Goal: Find specific page/section: Locate a particular part of the current website

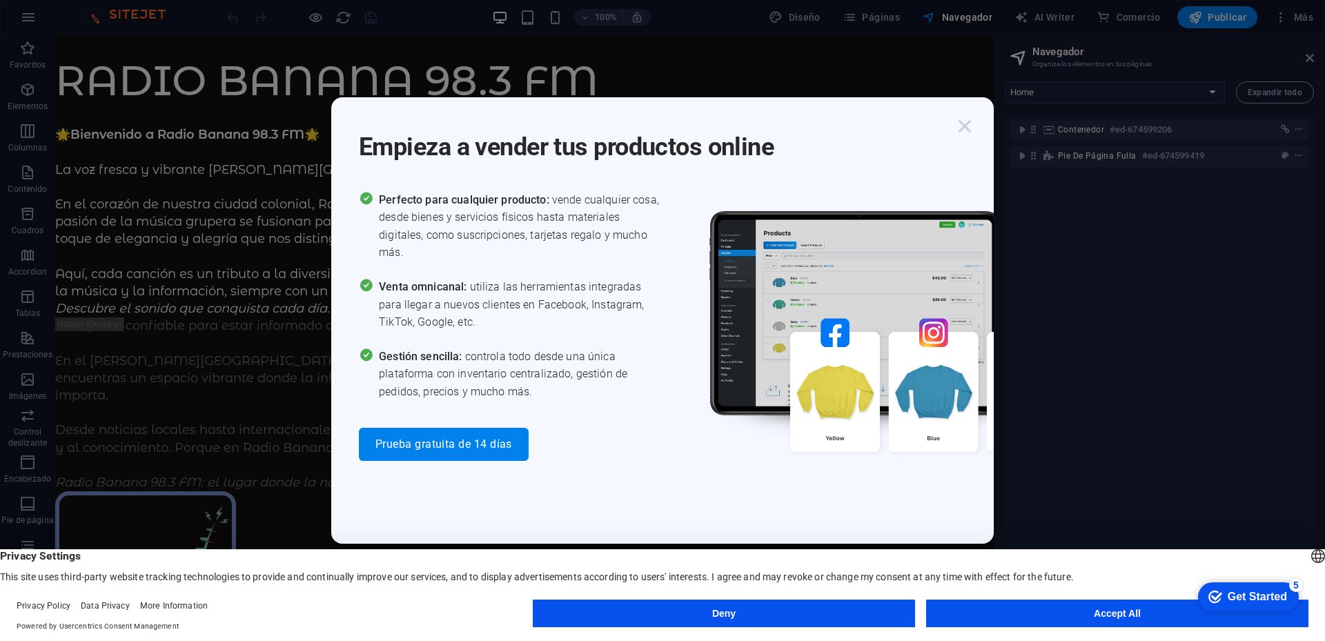
click at [966, 126] on icon "button" at bounding box center [964, 126] width 25 height 25
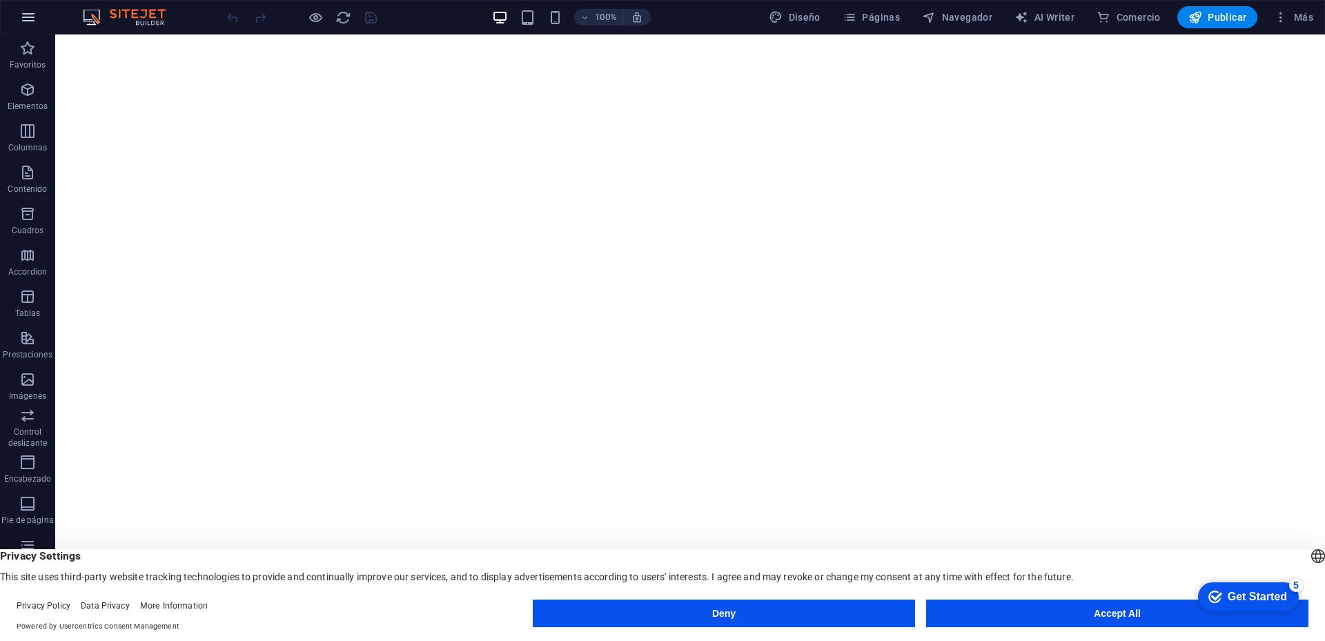
click at [26, 12] on icon "button" at bounding box center [28, 17] width 17 height 17
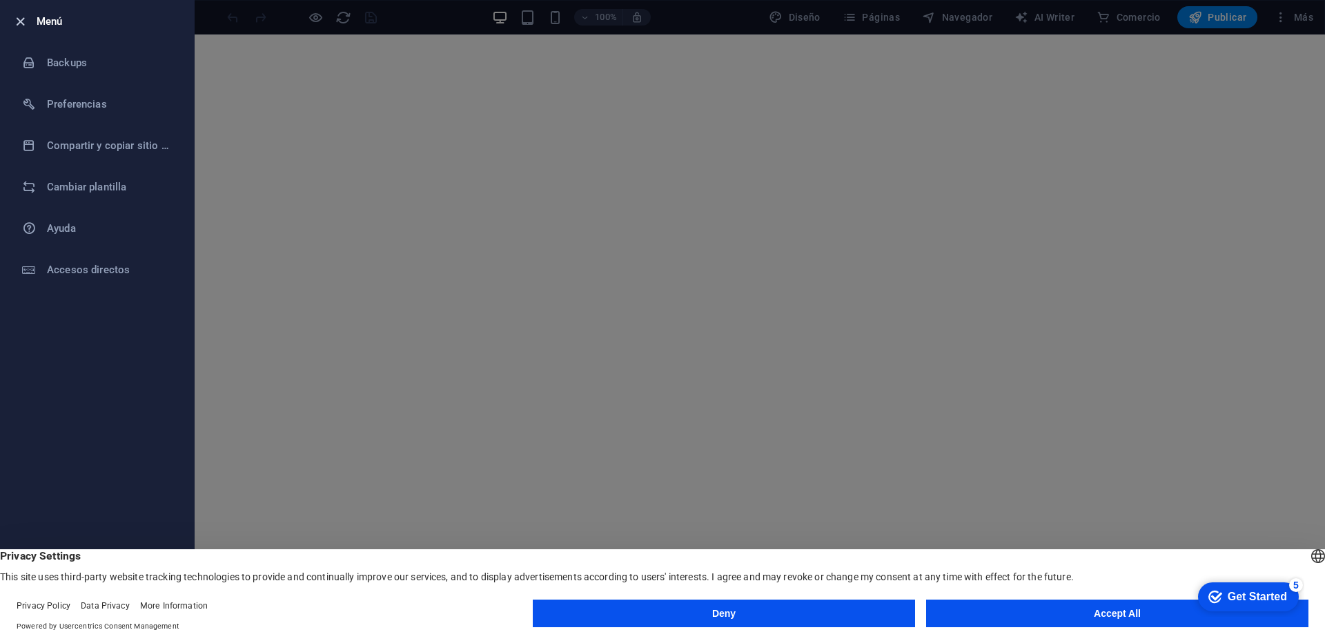
click at [20, 21] on icon "button" at bounding box center [20, 22] width 16 height 16
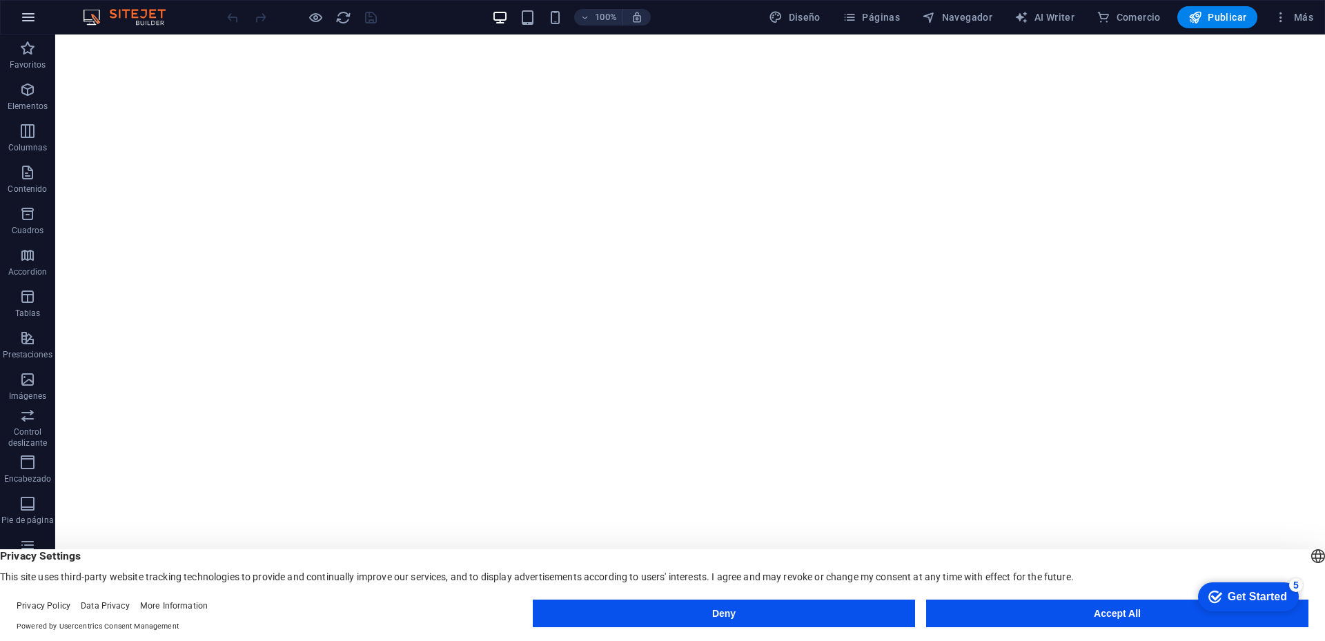
click at [30, 23] on icon "button" at bounding box center [28, 17] width 17 height 17
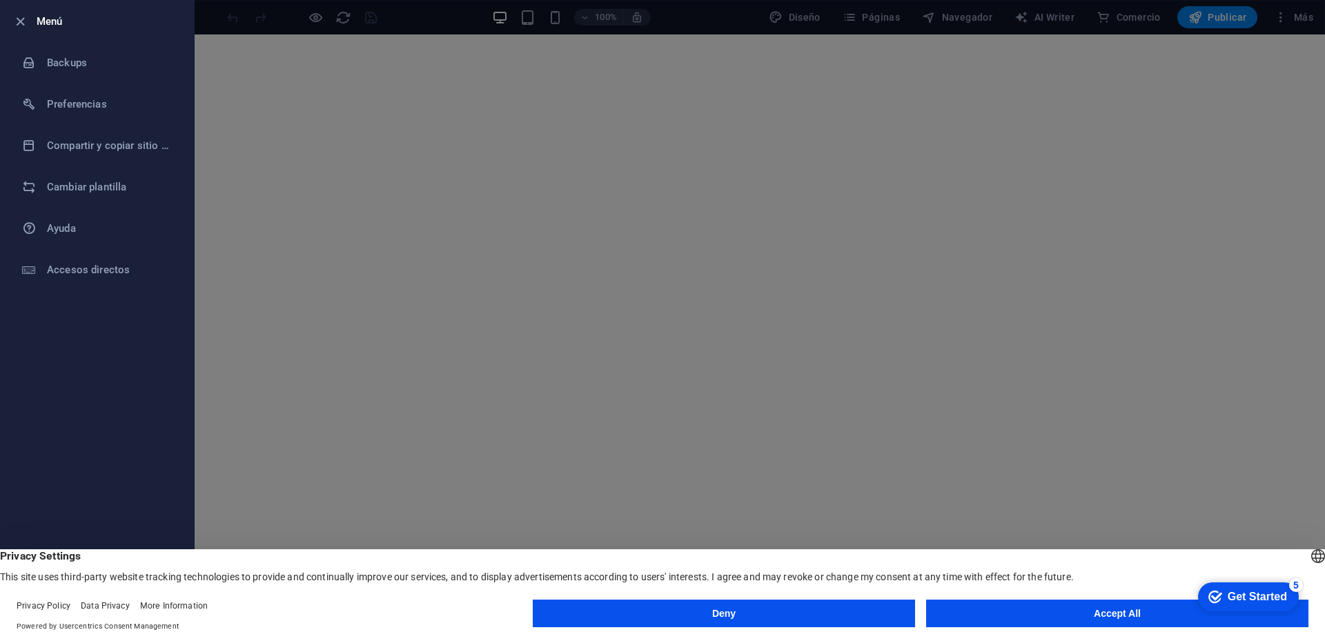
click at [29, 24] on div at bounding box center [24, 21] width 25 height 17
click at [23, 23] on icon "button" at bounding box center [20, 22] width 16 height 16
